Goal: Navigation & Orientation: Find specific page/section

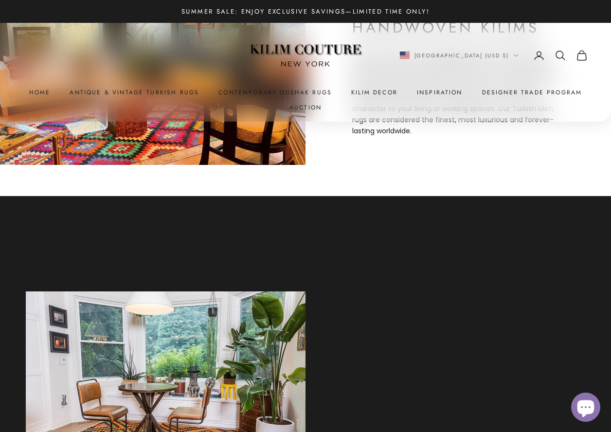
scroll to position [518, 0]
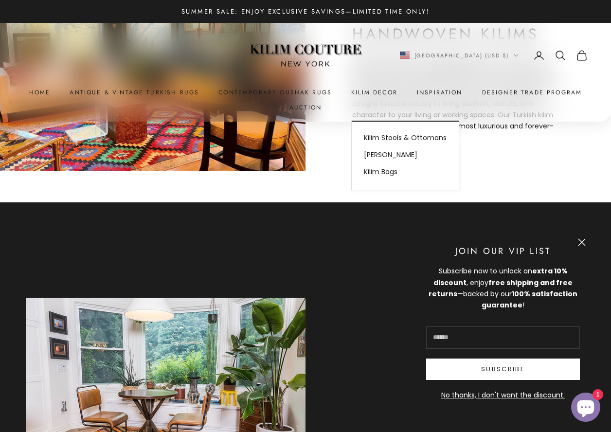
click at [361, 93] on summary "Kilim Decor" at bounding box center [374, 93] width 46 height 10
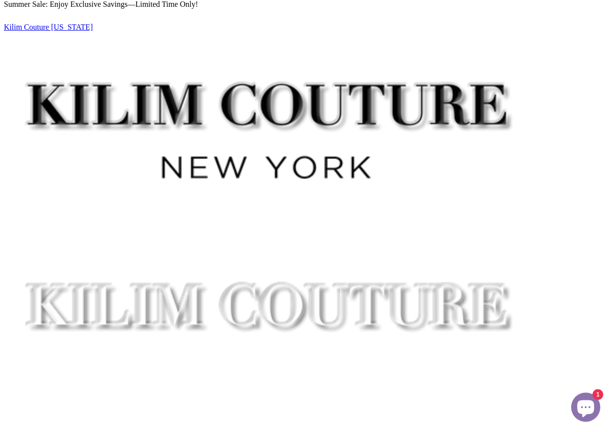
scroll to position [436, 0]
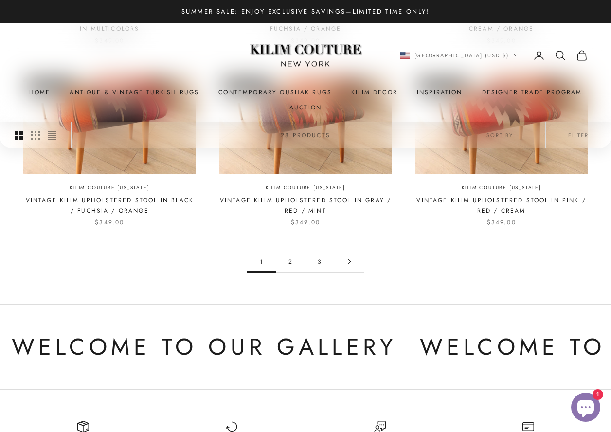
scroll to position [775, 0]
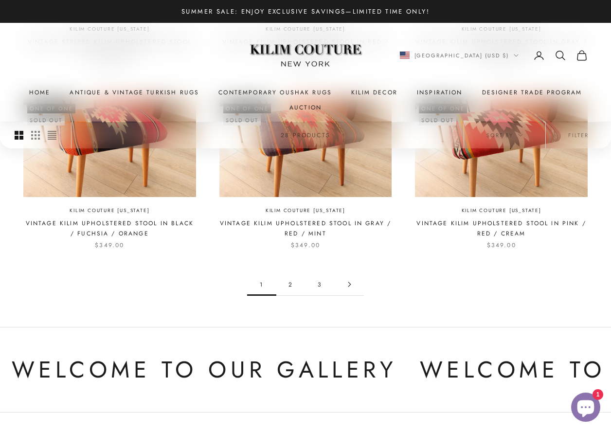
click at [293, 286] on link "2" at bounding box center [290, 284] width 29 height 22
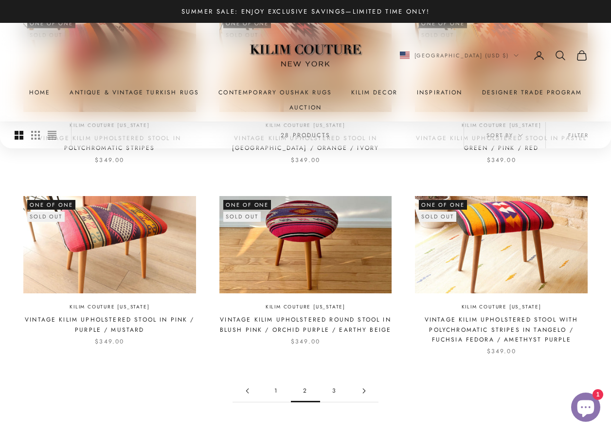
scroll to position [665, 0]
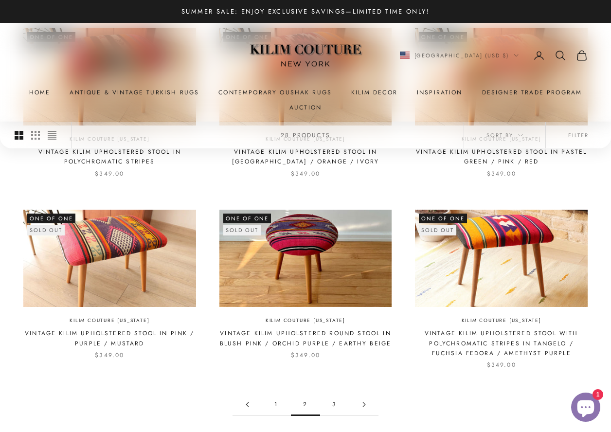
click at [332, 406] on link "3" at bounding box center [334, 404] width 29 height 22
